Goal: Information Seeking & Learning: Learn about a topic

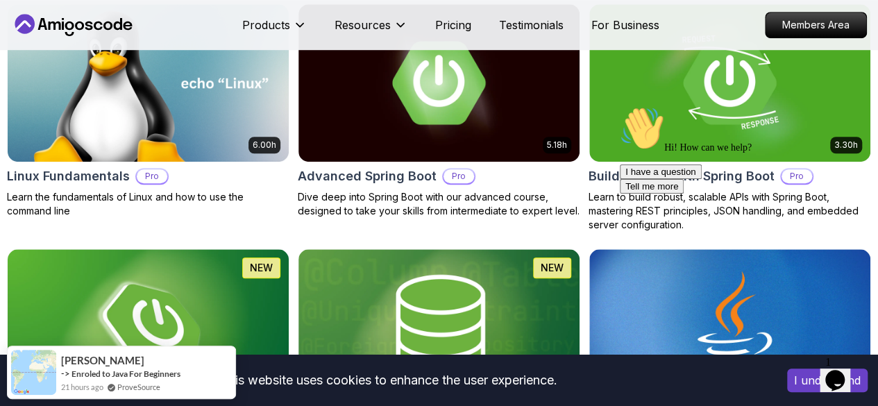
scroll to position [542, 0]
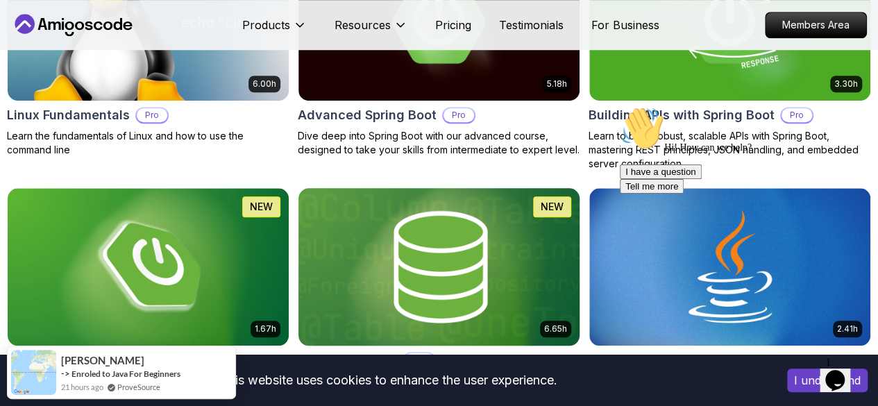
click at [547, 224] on img at bounding box center [438, 266] width 295 height 165
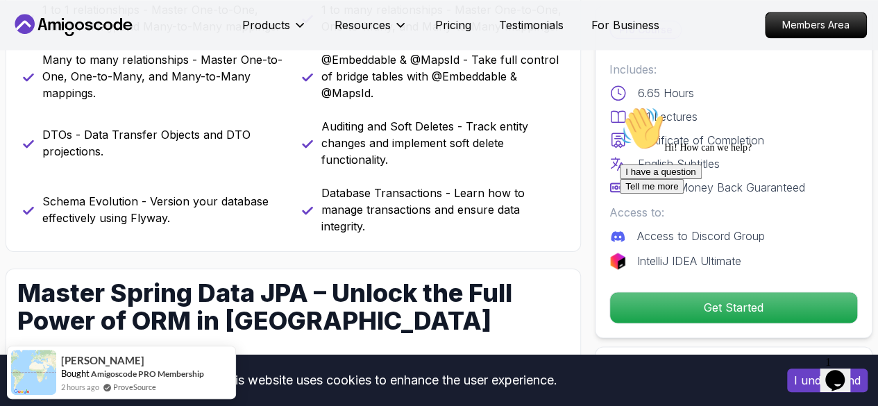
scroll to position [783, 0]
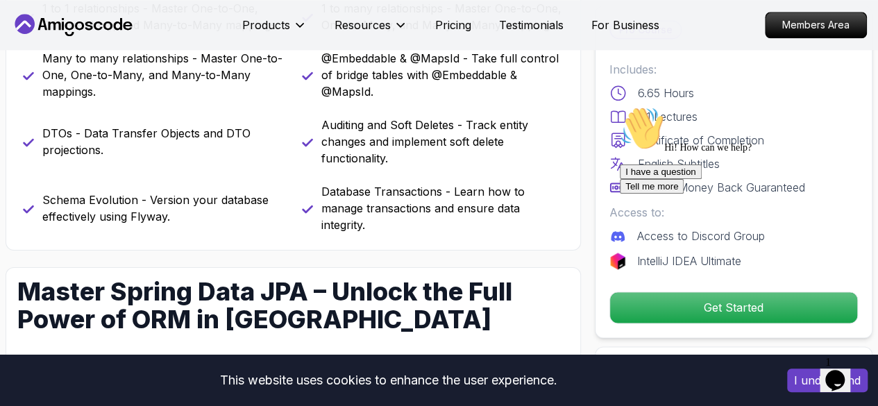
click at [677, 194] on div "I have a question Tell me more" at bounding box center [745, 178] width 250 height 29
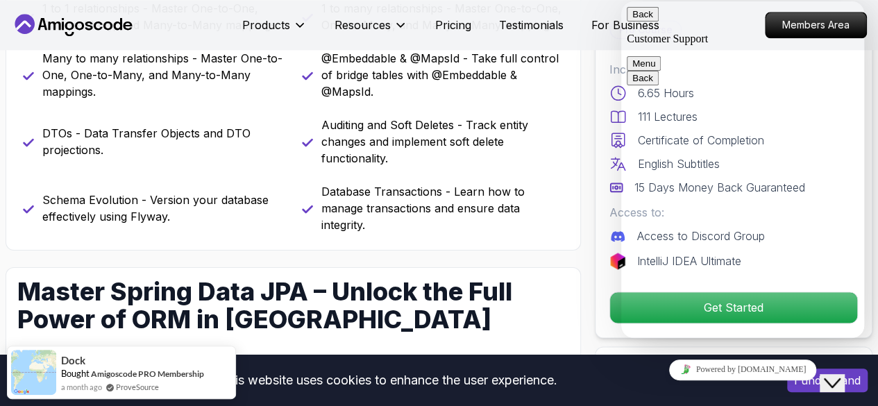
click at [502, 227] on p "Database Transactions - Learn how to manage transactions and ensure data integr…" at bounding box center [442, 208] width 243 height 50
click at [638, 21] on button "Back" at bounding box center [643, 14] width 32 height 15
click at [615, 99] on icon at bounding box center [617, 93] width 17 height 17
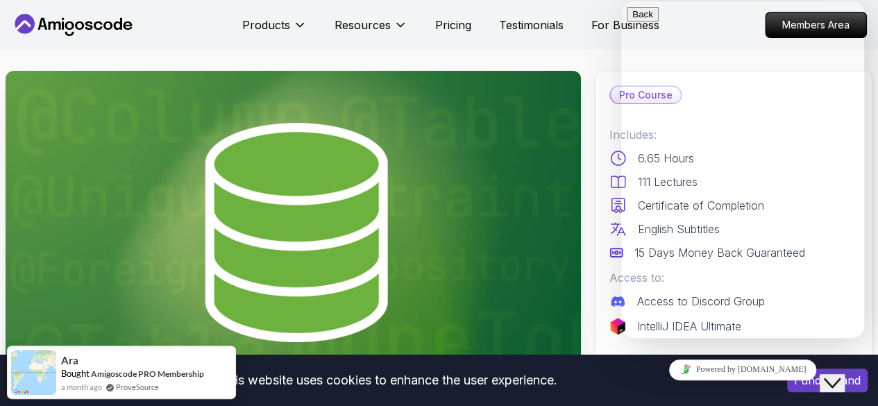
scroll to position [0, 0]
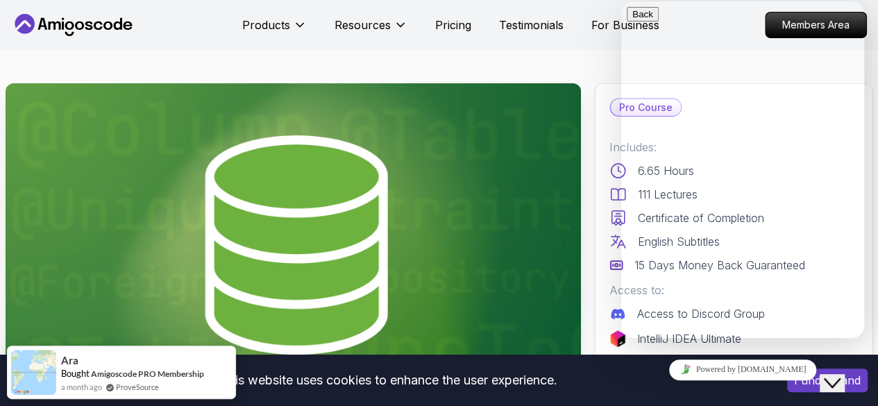
click at [354, 198] on img at bounding box center [293, 244] width 575 height 323
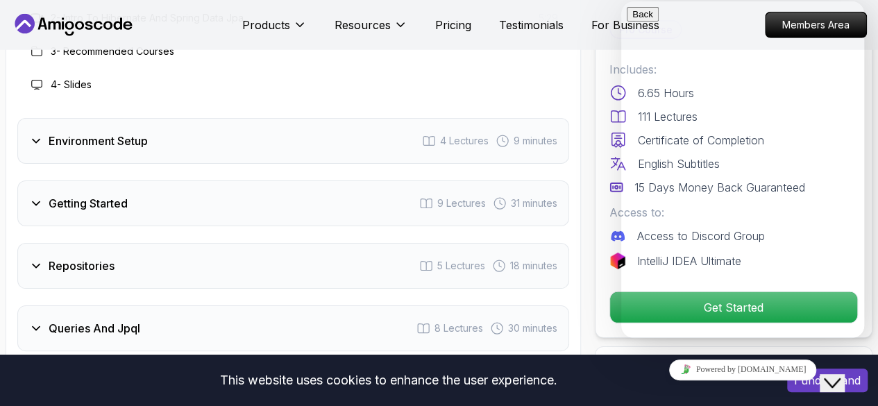
scroll to position [2036, 0]
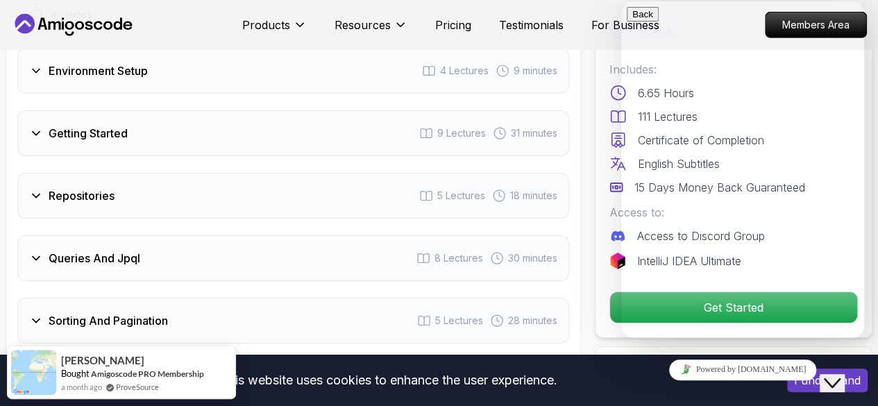
click at [75, 262] on h3 "Queries And Jpql" at bounding box center [95, 258] width 92 height 17
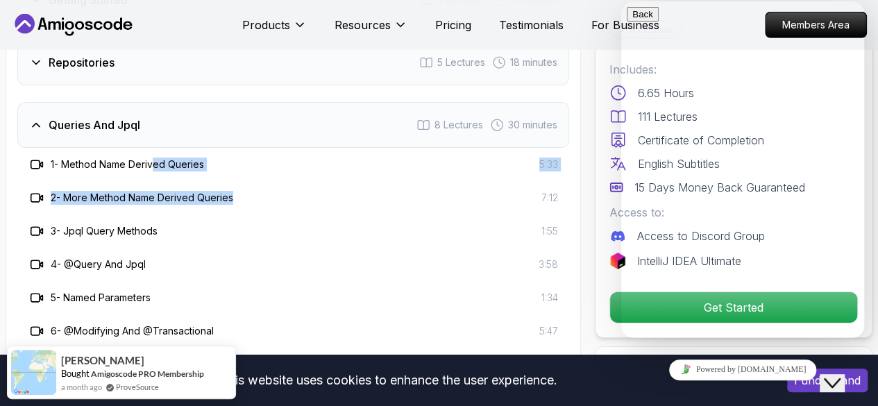
drag, startPoint x: 244, startPoint y: 189, endPoint x: 157, endPoint y: 165, distance: 90.8
click at [157, 165] on div "1 - Method Name Derived Queries 5:33 2 - More Method Name Derived Queries 7:12 …" at bounding box center [293, 281] width 552 height 266
click at [157, 165] on h3 "1 - Method Name Derived Queries" at bounding box center [127, 165] width 153 height 14
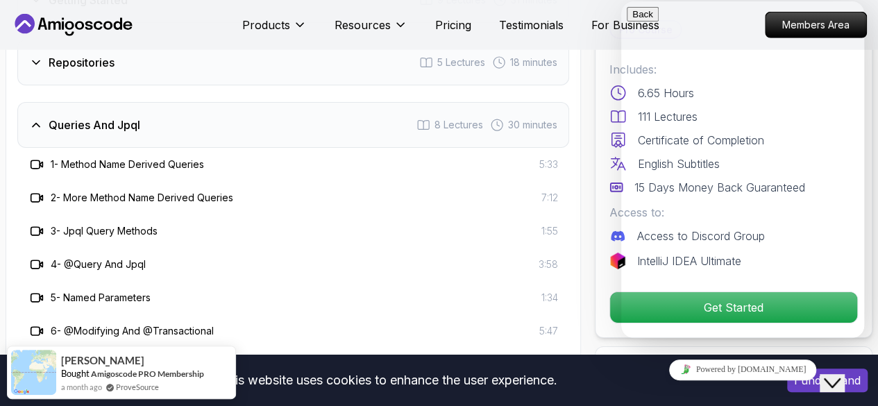
click at [105, 167] on h3 "1 - Method Name Derived Queries" at bounding box center [127, 165] width 153 height 14
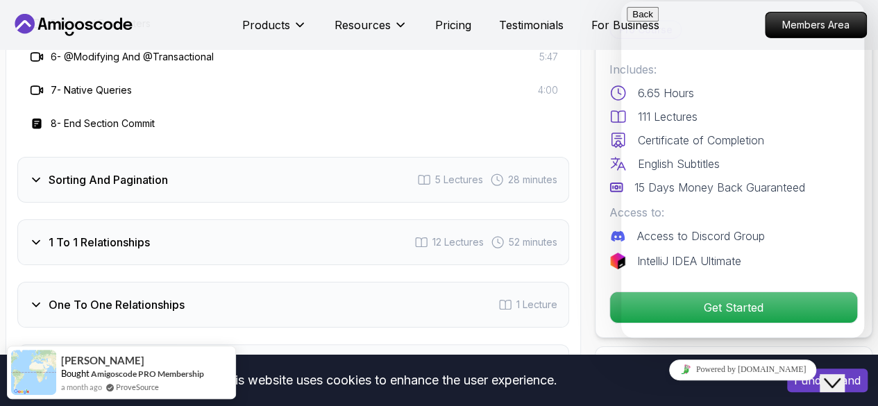
scroll to position [2367, 0]
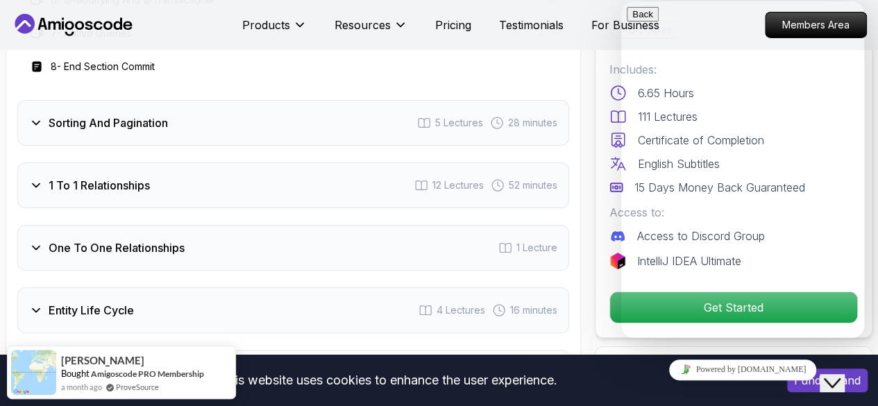
click at [83, 121] on h3 "Sorting And Pagination" at bounding box center [108, 123] width 119 height 17
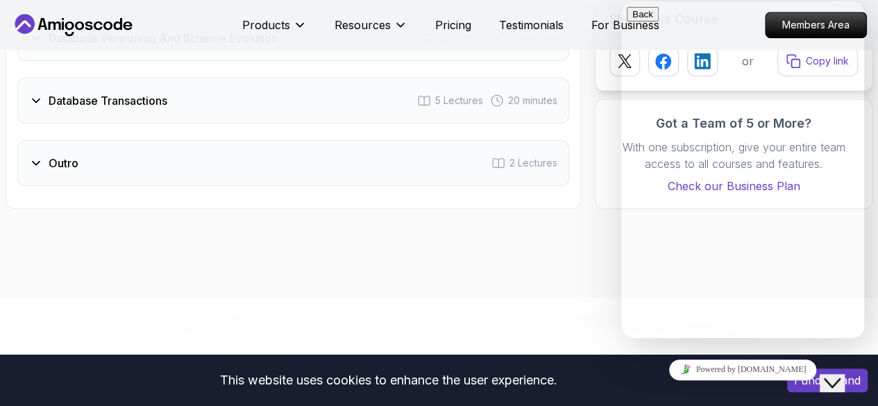
scroll to position [3057, 0]
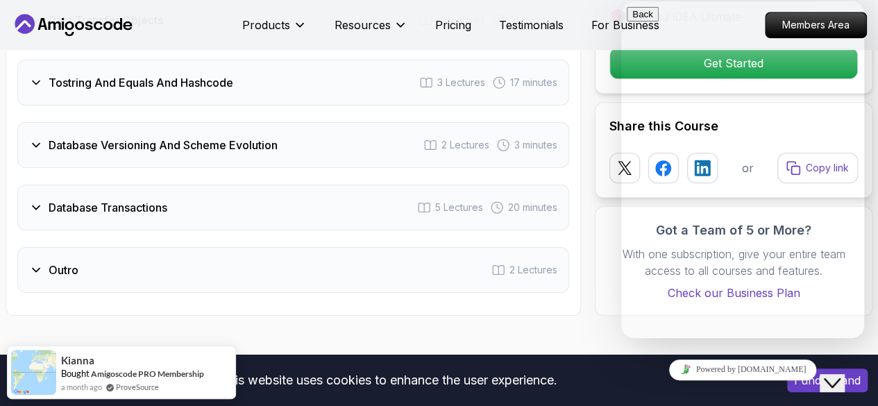
click at [76, 144] on div "Database Versioning And Scheme Evolution 2 Lectures 3 minutes" at bounding box center [293, 145] width 552 height 46
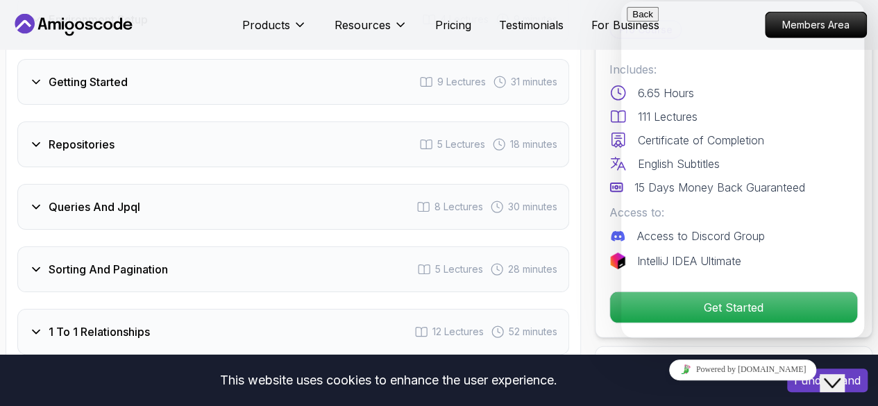
scroll to position [1955, 0]
click at [115, 207] on h3 "Queries And Jpql" at bounding box center [95, 206] width 92 height 17
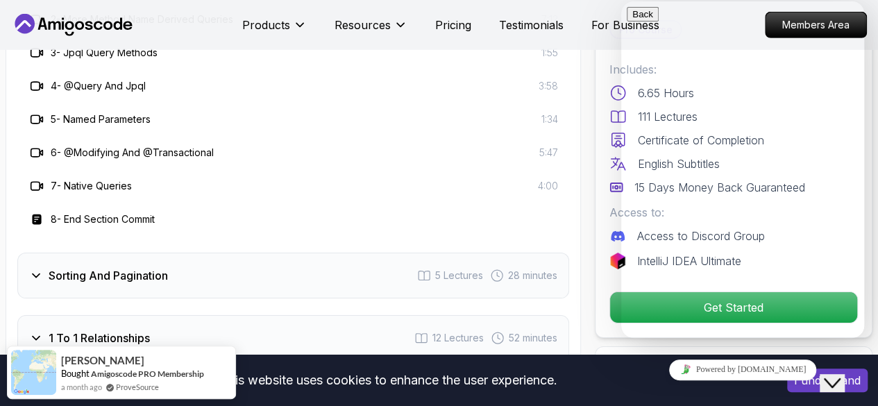
scroll to position [2265, 0]
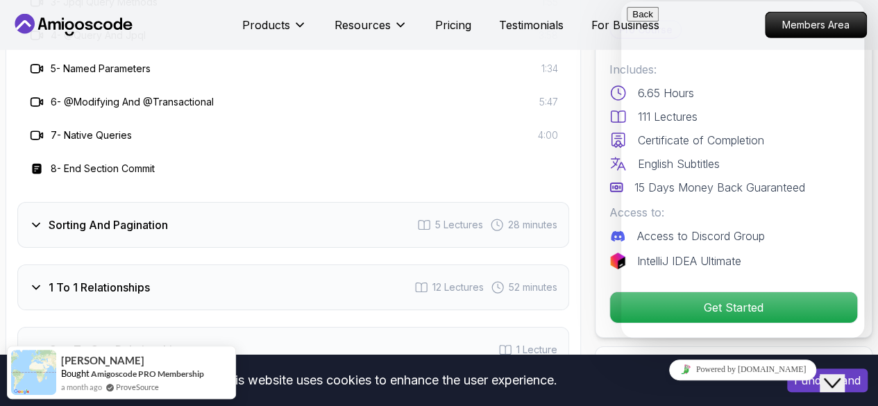
click at [530, 223] on span "28 minutes" at bounding box center [532, 225] width 49 height 14
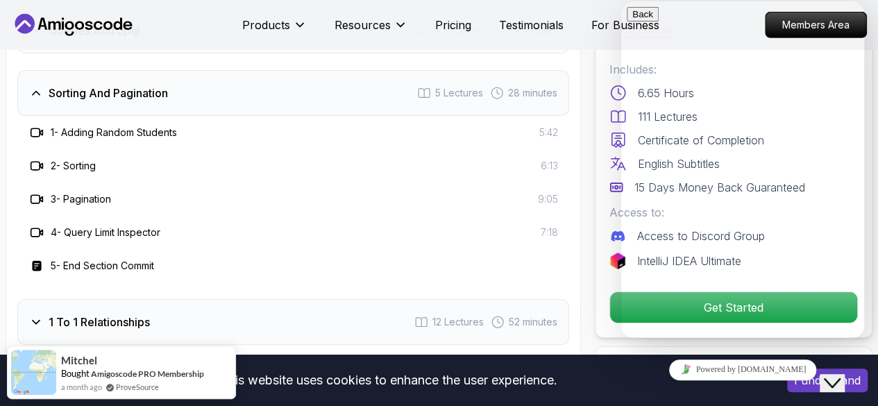
scroll to position [2062, 0]
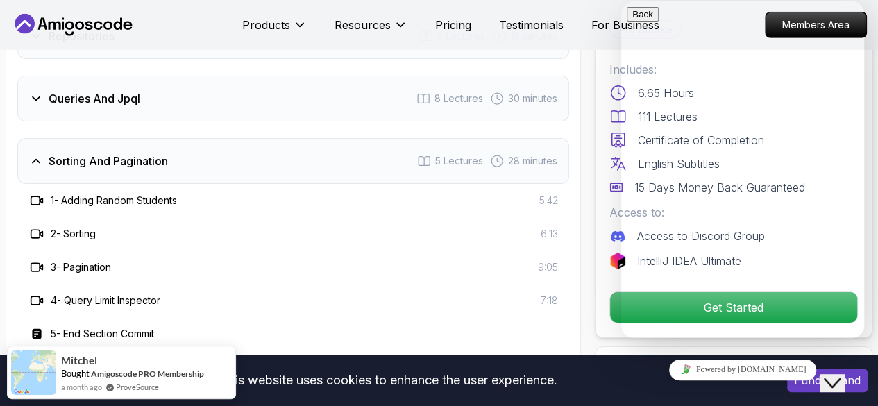
click at [550, 154] on span "28 minutes" at bounding box center [532, 161] width 49 height 14
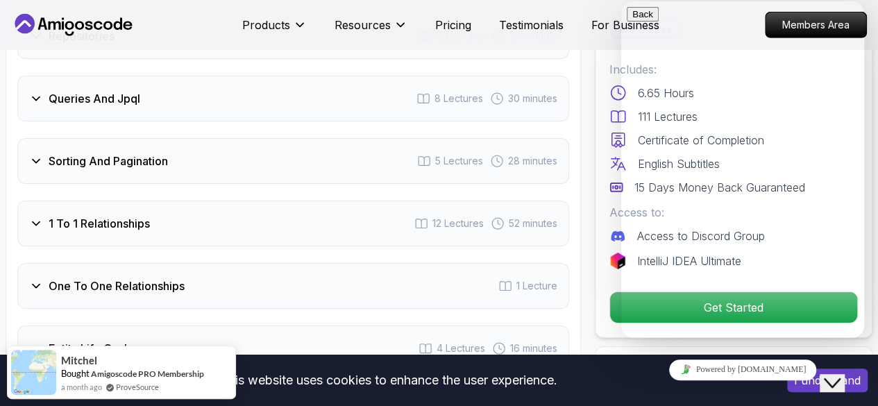
click at [550, 154] on span "28 minutes" at bounding box center [532, 161] width 49 height 14
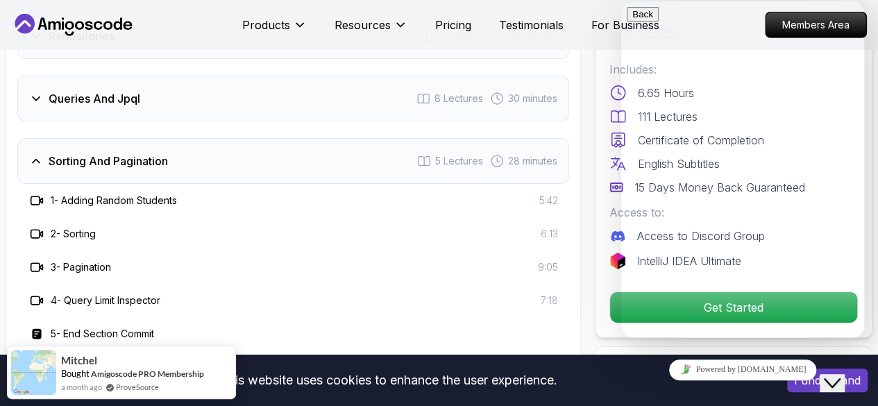
click at [141, 198] on h3 "1 - Adding Random Students" at bounding box center [114, 201] width 126 height 14
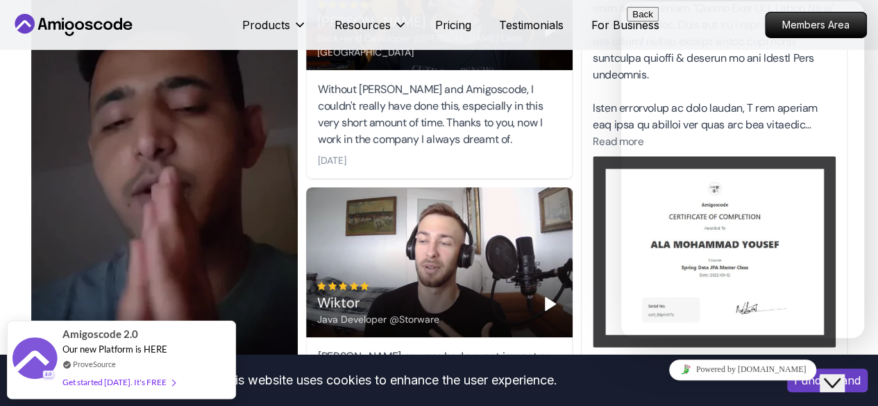
scroll to position [5072, 0]
